Goal: Navigation & Orientation: Find specific page/section

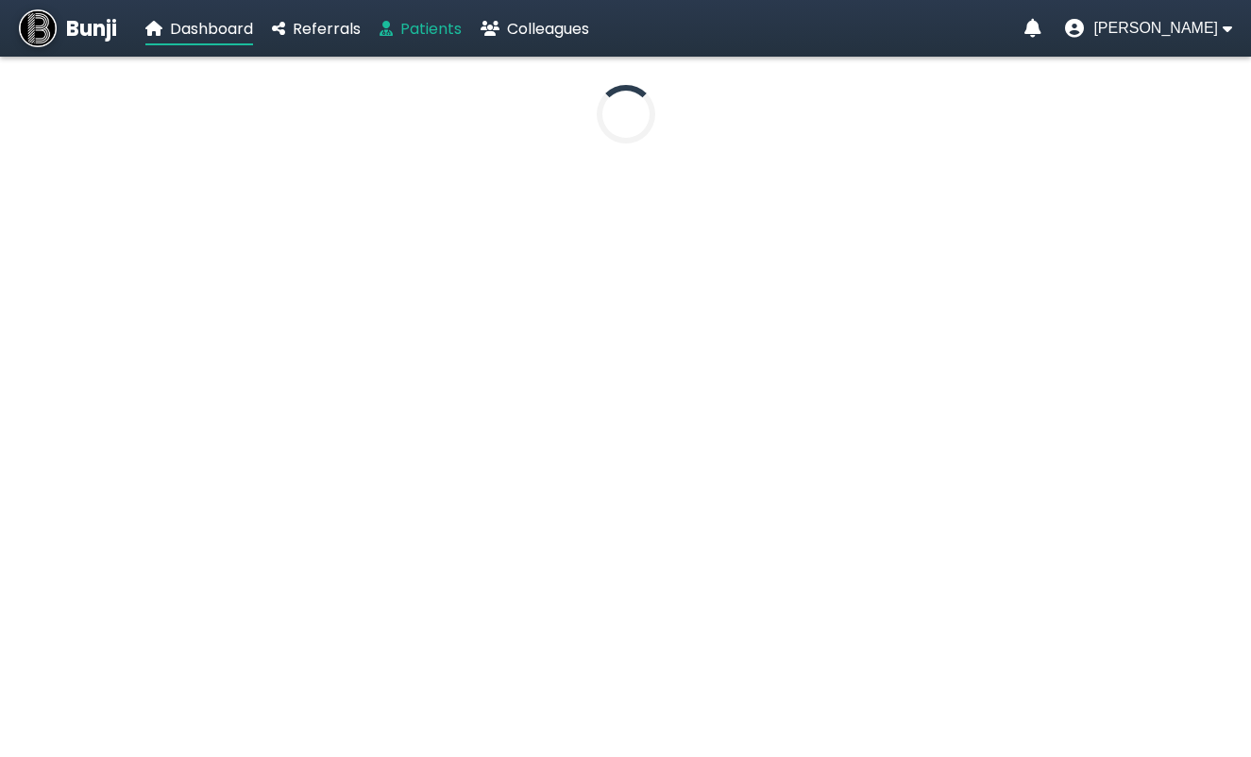
click at [412, 31] on span "Patients" at bounding box center [430, 29] width 61 height 22
click at [1168, 27] on span "[PERSON_NAME]" at bounding box center [1155, 28] width 125 height 17
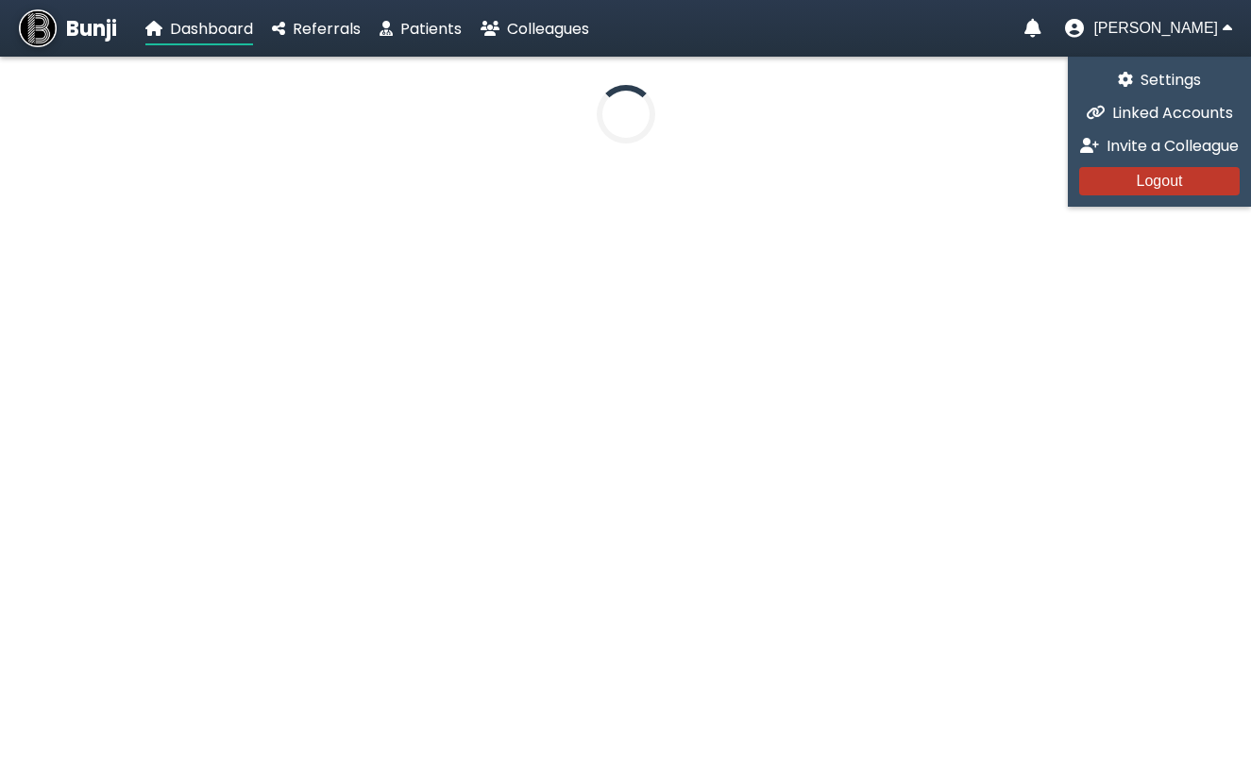
click at [1149, 170] on button "Logout" at bounding box center [1159, 181] width 161 height 28
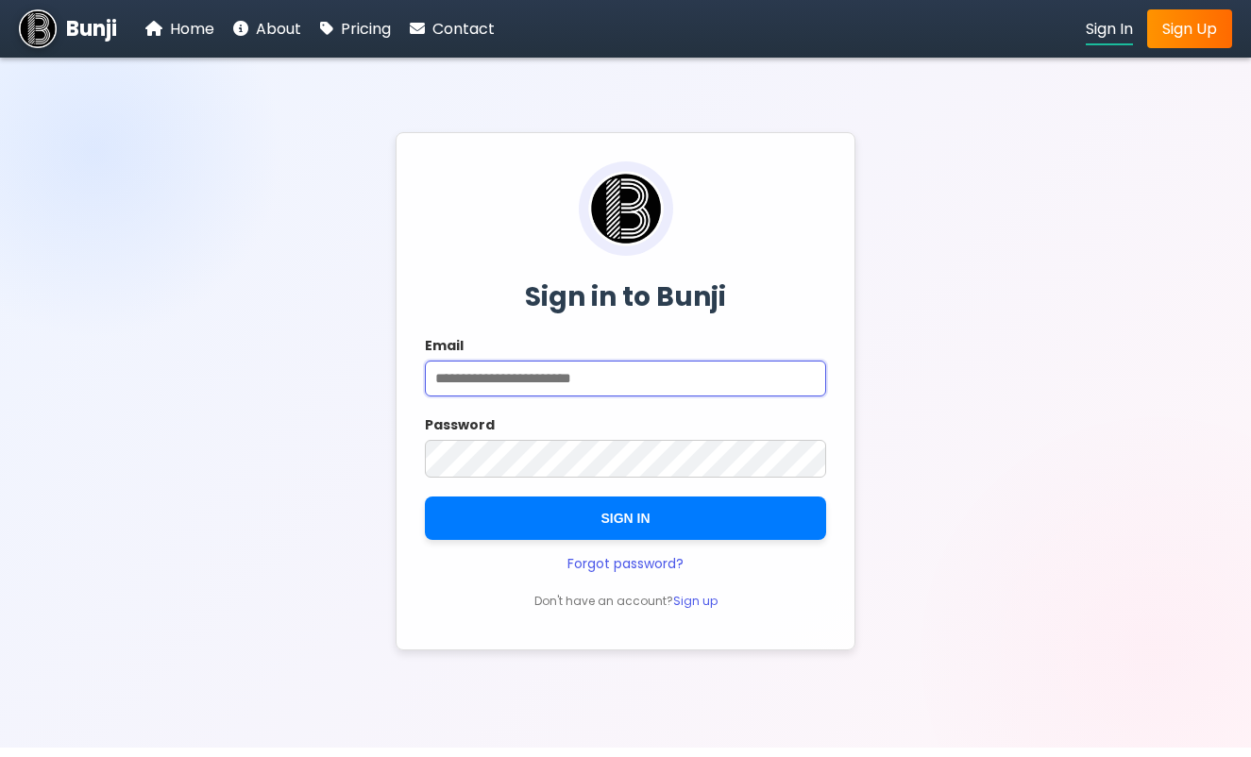
type input "**********"
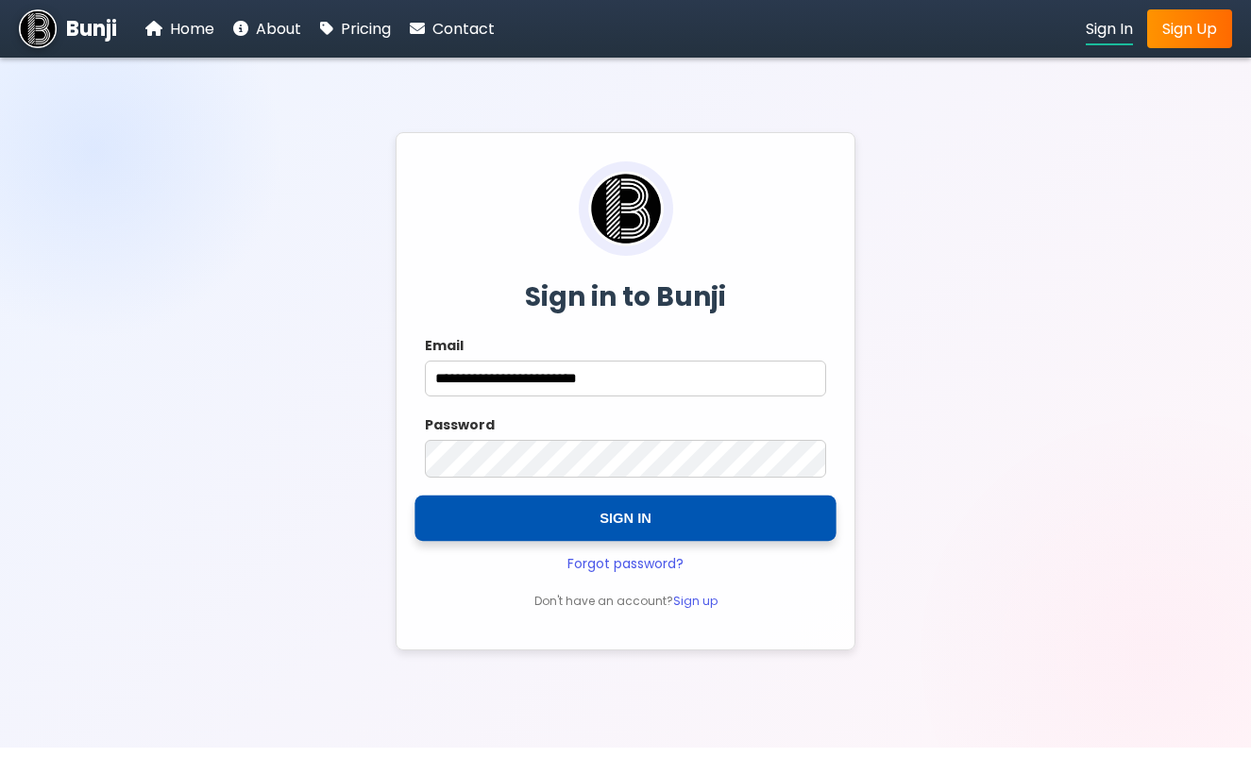
click at [604, 524] on button "SIGN IN" at bounding box center [625, 518] width 421 height 45
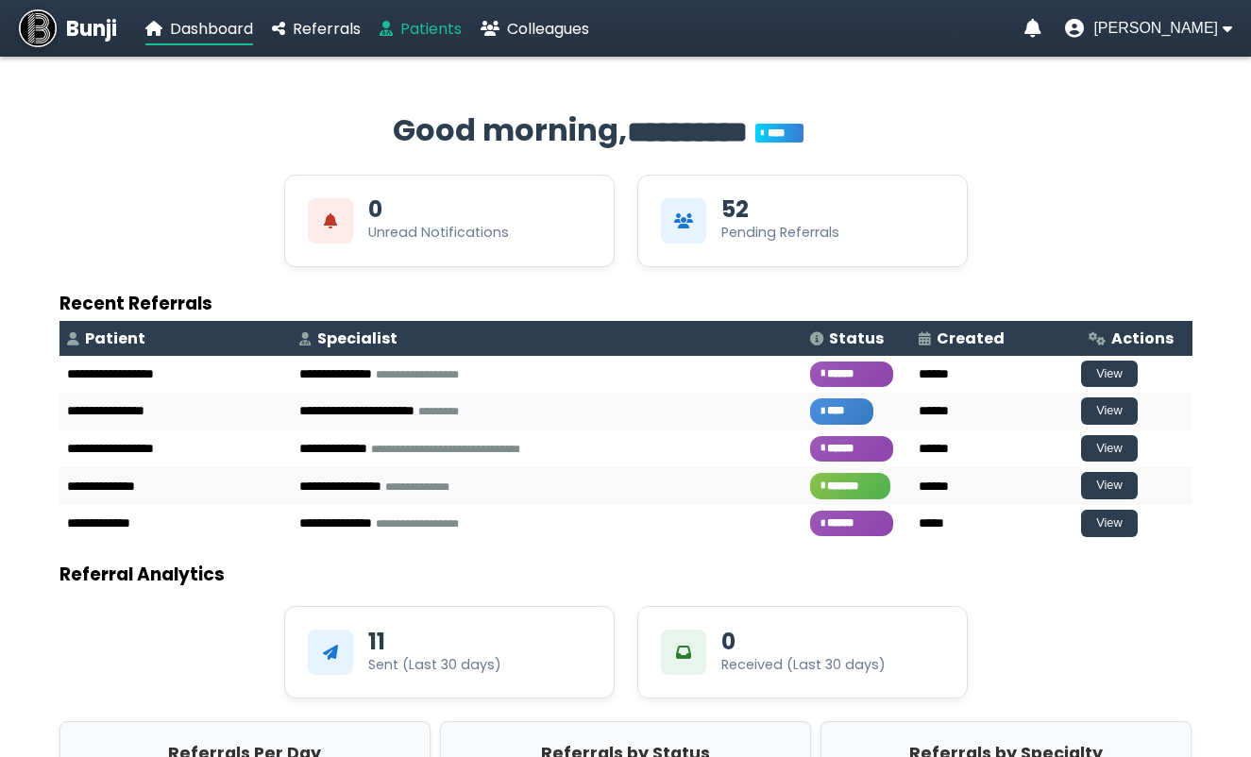
click at [438, 25] on span "Patients" at bounding box center [430, 29] width 61 height 22
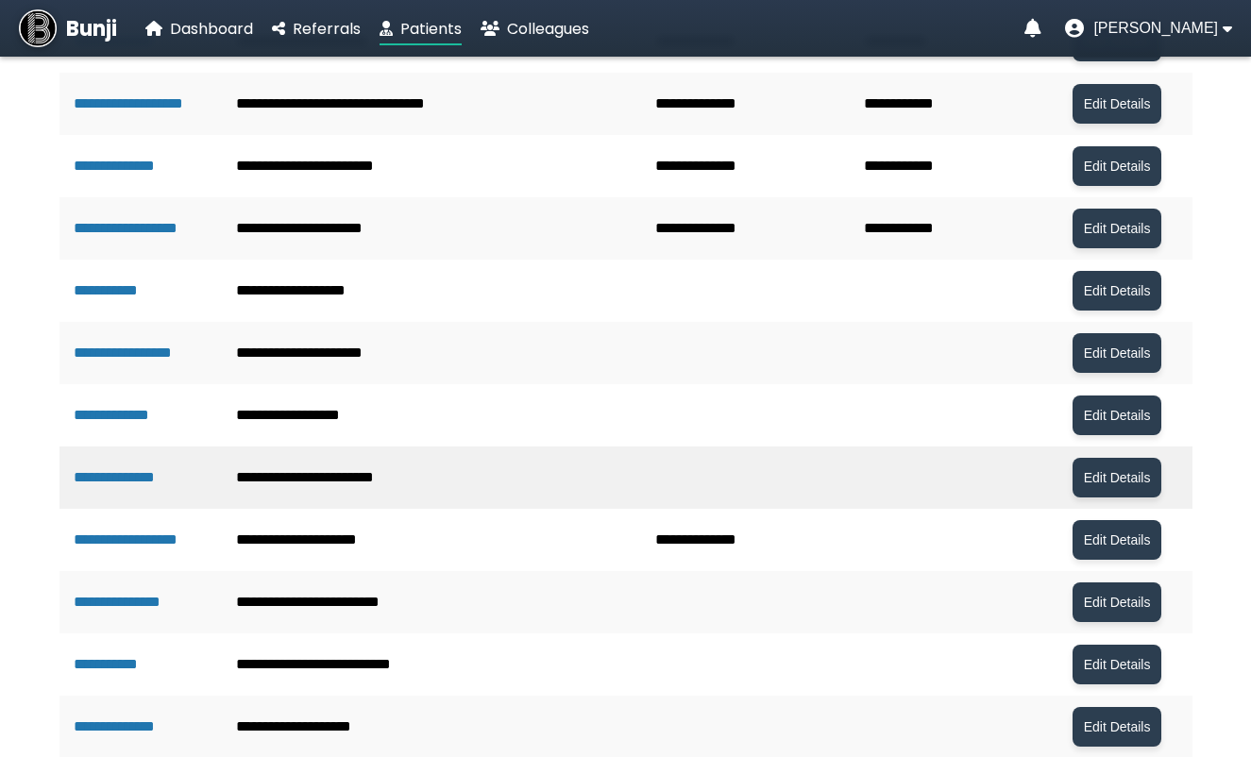
scroll to position [761, 0]
